Goal: Information Seeking & Learning: Learn about a topic

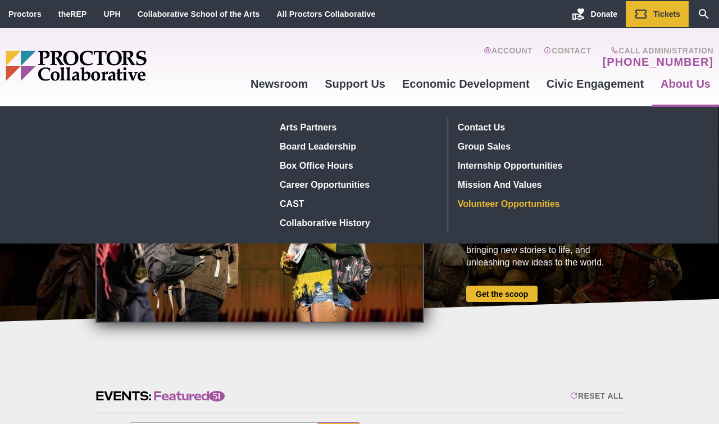
click at [540, 205] on link "Volunteer Opportunities" at bounding box center [536, 203] width 164 height 19
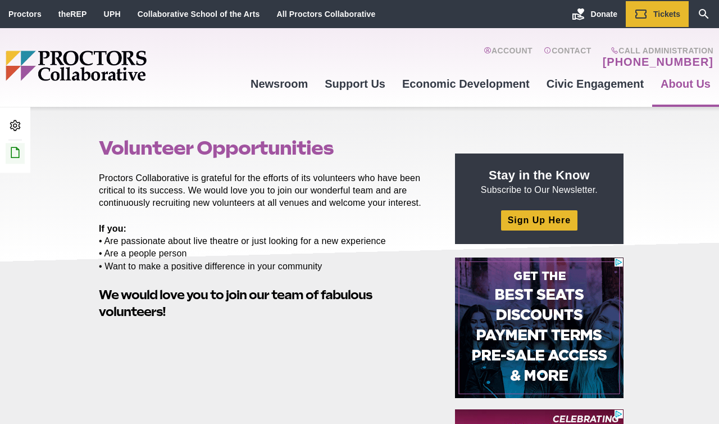
click at [14, 153] on icon at bounding box center [14, 152] width 13 height 13
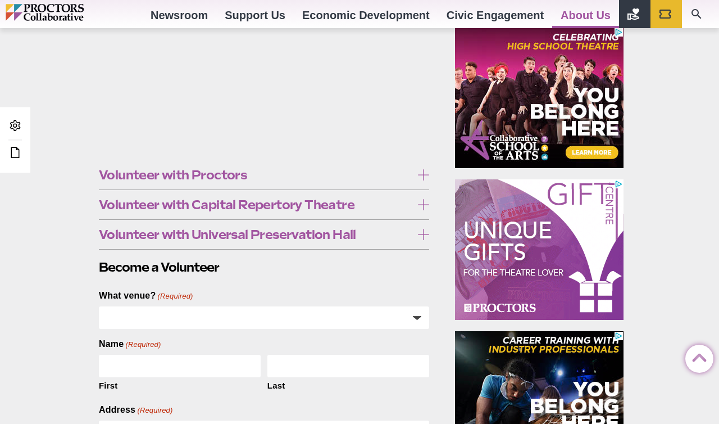
scroll to position [429, 0]
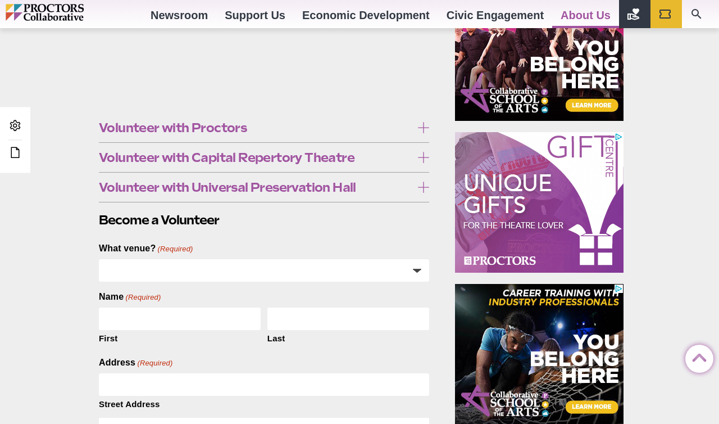
click at [426, 126] on icon at bounding box center [423, 127] width 11 height 11
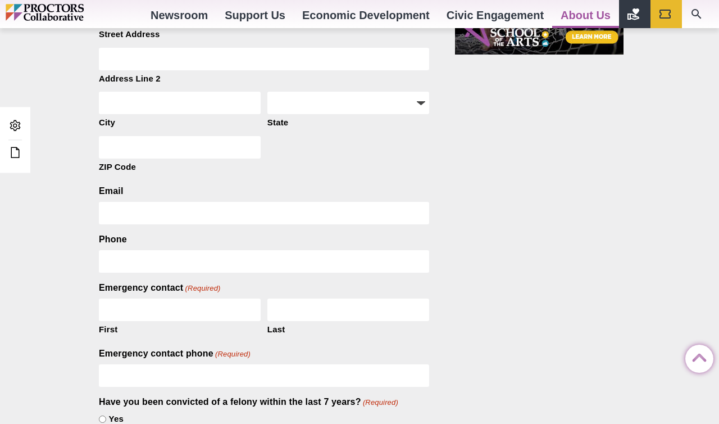
scroll to position [653, 0]
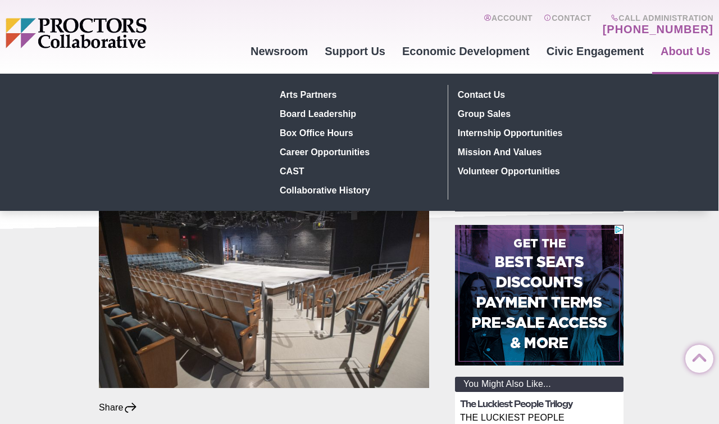
scroll to position [29, 0]
